Goal: Transaction & Acquisition: Purchase product/service

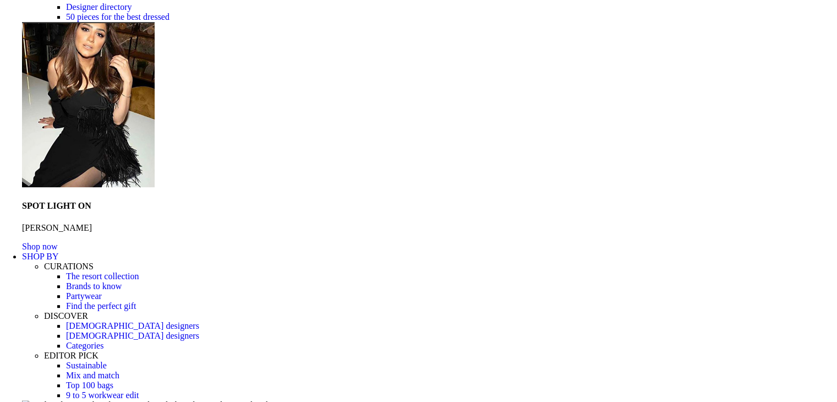
scroll to position [364, 0]
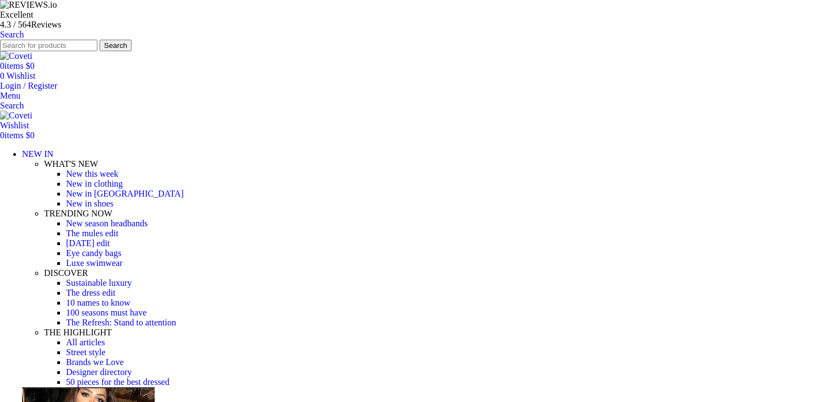
scroll to position [0, 463]
